Goal: Transaction & Acquisition: Purchase product/service

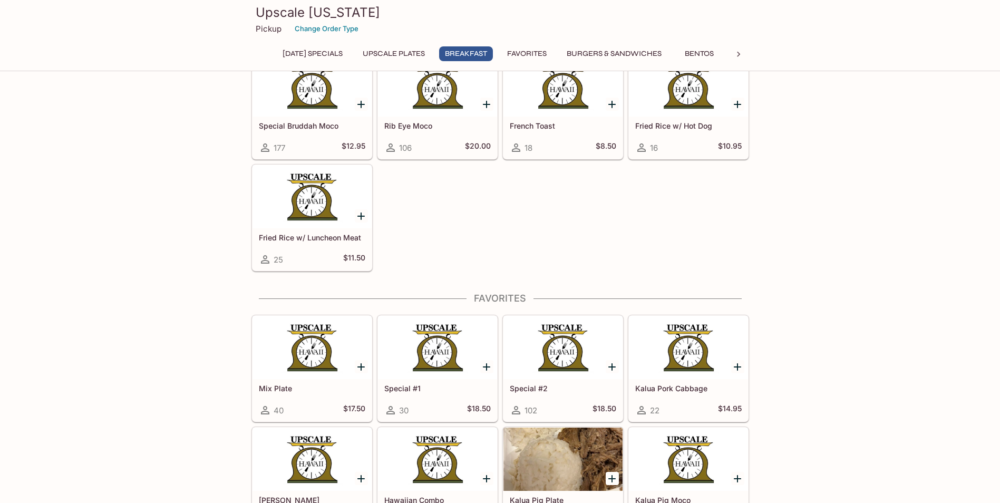
scroll to position [1213, 0]
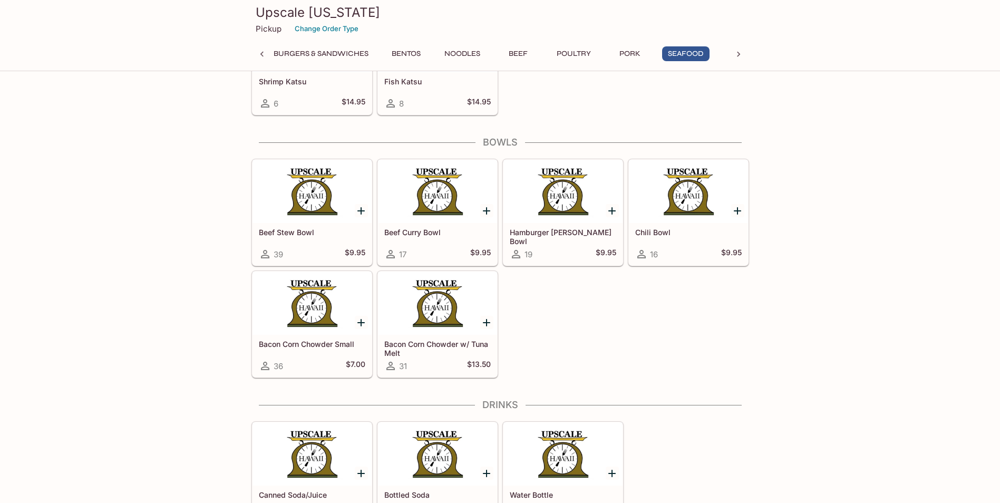
scroll to position [3985, 0]
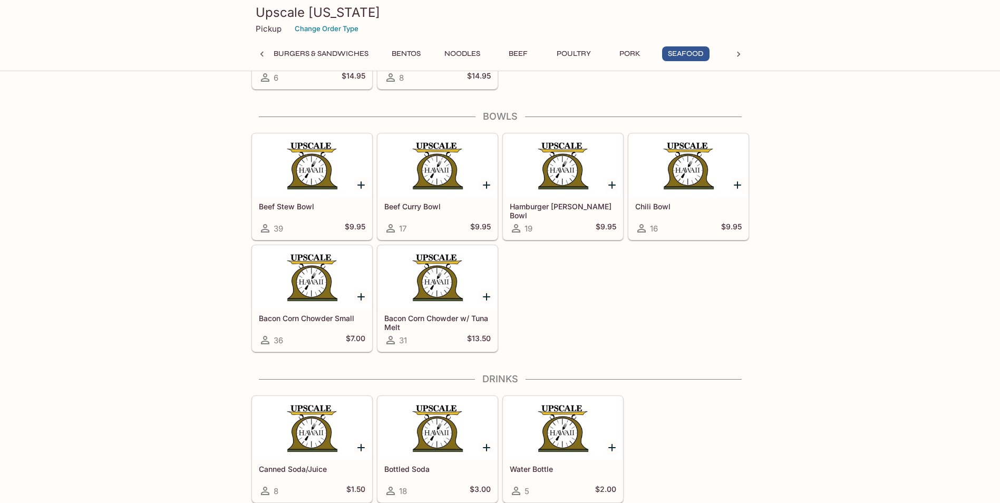
click at [574, 178] on div at bounding box center [563, 165] width 119 height 63
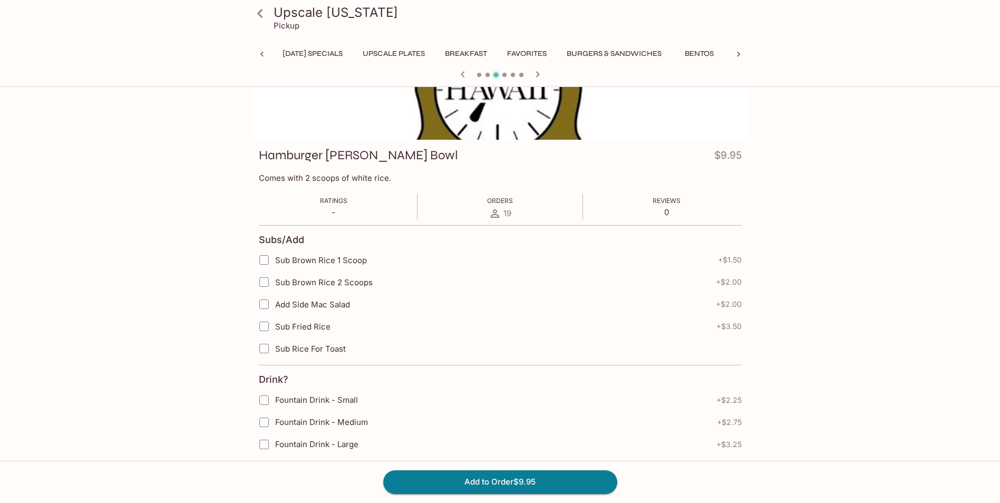
scroll to position [0, 349]
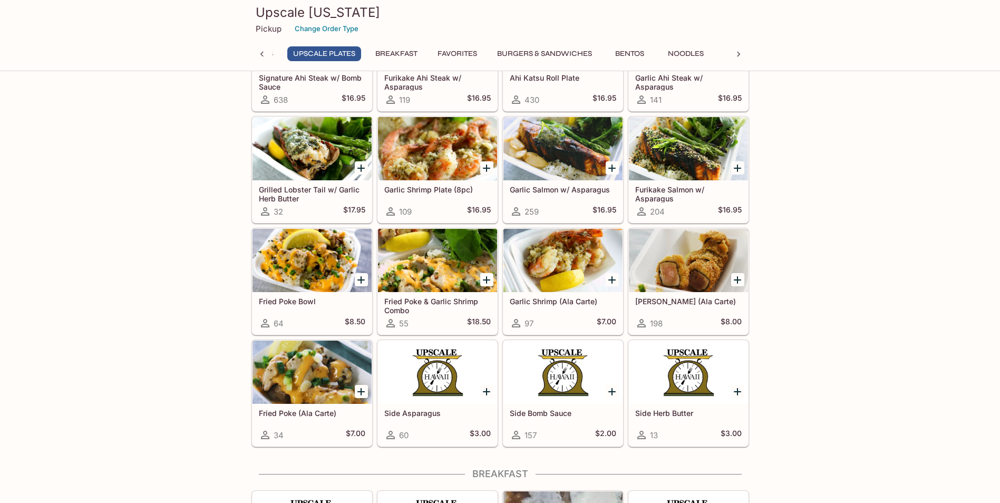
scroll to position [316, 0]
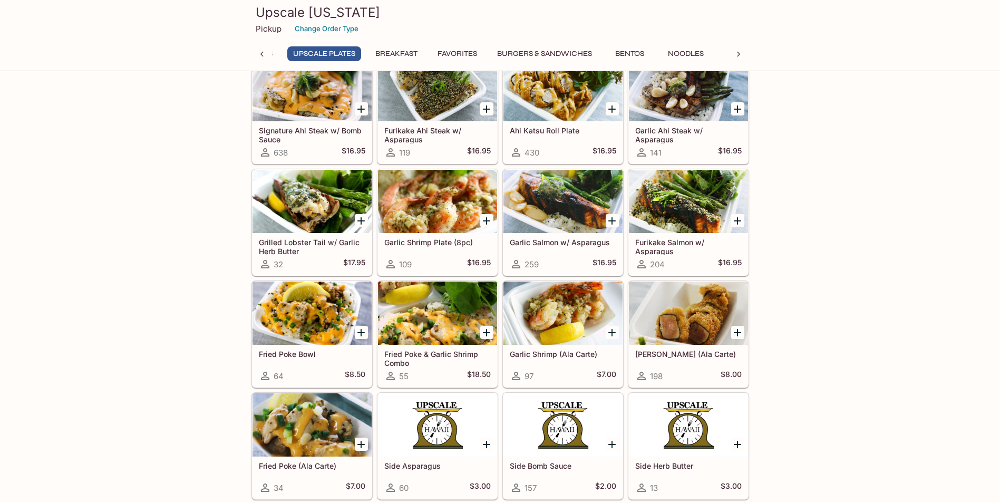
click at [499, 276] on div "Garlic Shrimp (Ala Carte) 97 $7.00" at bounding box center [561, 332] width 126 height 112
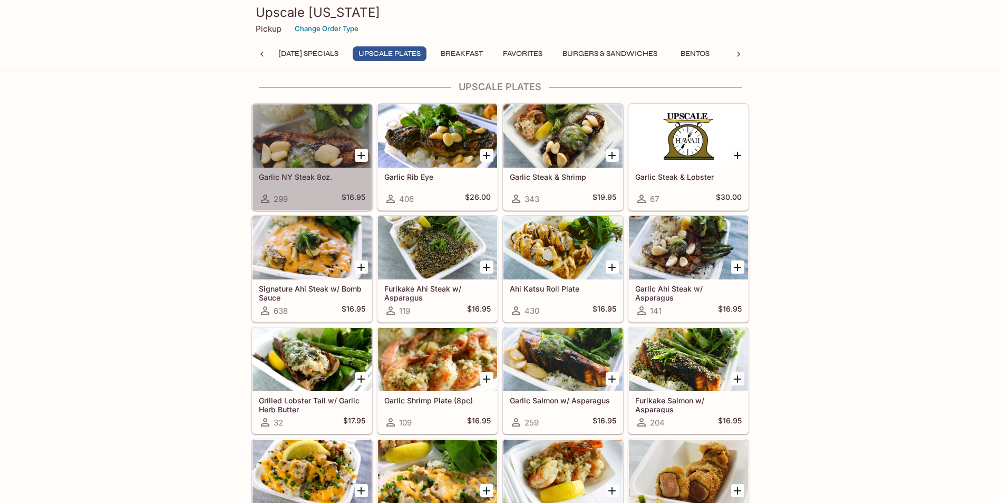
click at [288, 160] on div at bounding box center [312, 135] width 119 height 63
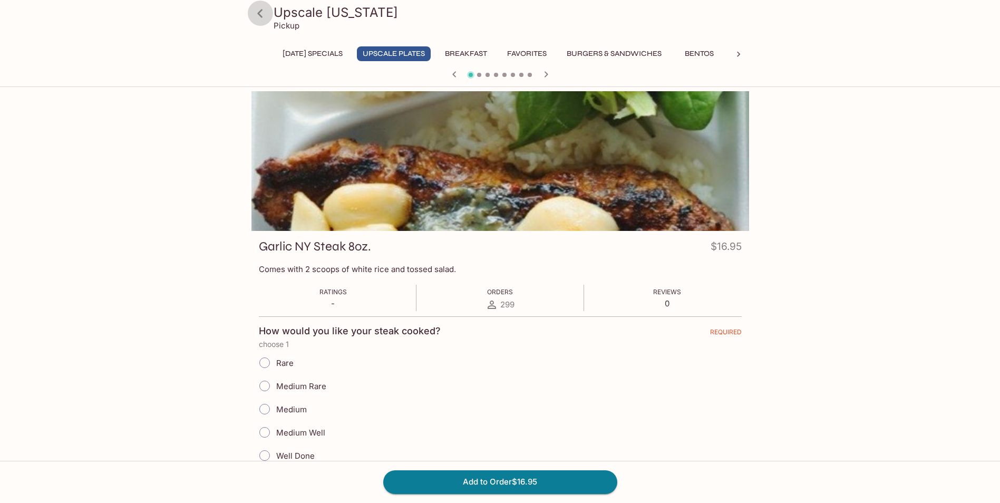
click at [259, 11] on icon at bounding box center [260, 13] width 18 height 18
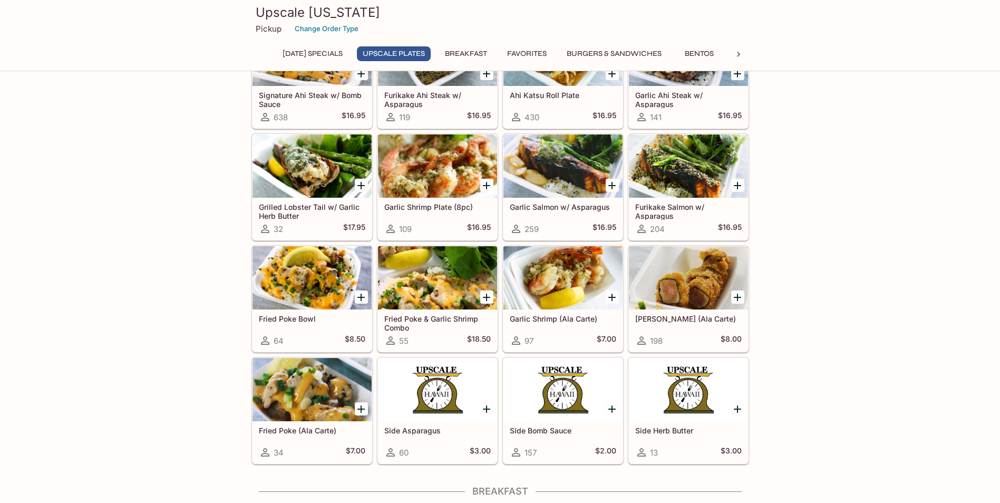
scroll to position [422, 0]
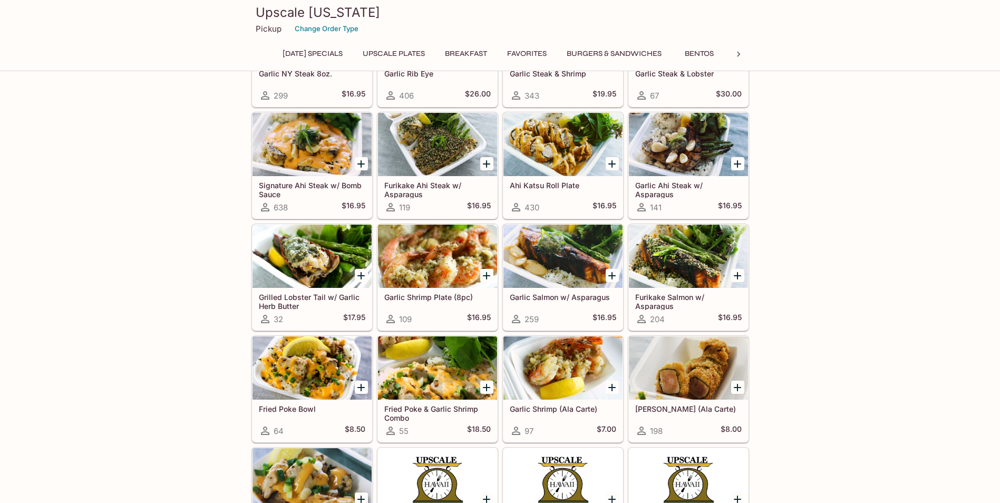
scroll to position [262, 0]
